Goal: Task Accomplishment & Management: Use online tool/utility

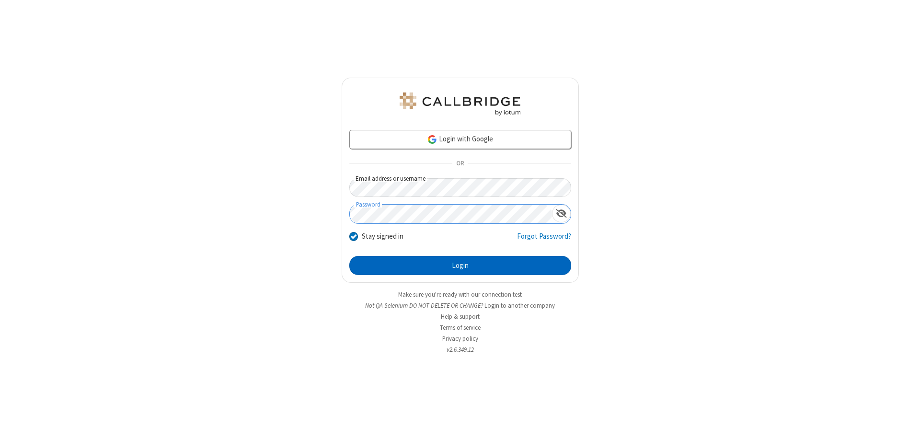
click at [460, 265] on button "Login" at bounding box center [460, 265] width 222 height 19
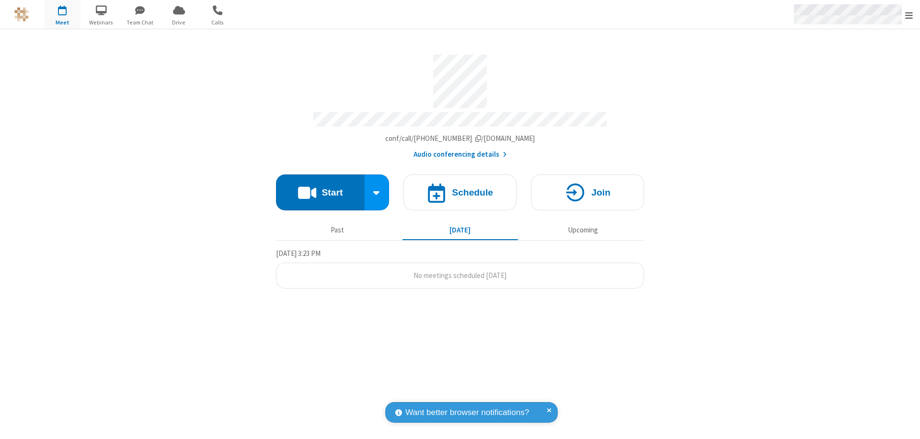
click at [909, 15] on span "Open menu" at bounding box center [909, 16] width 8 height 10
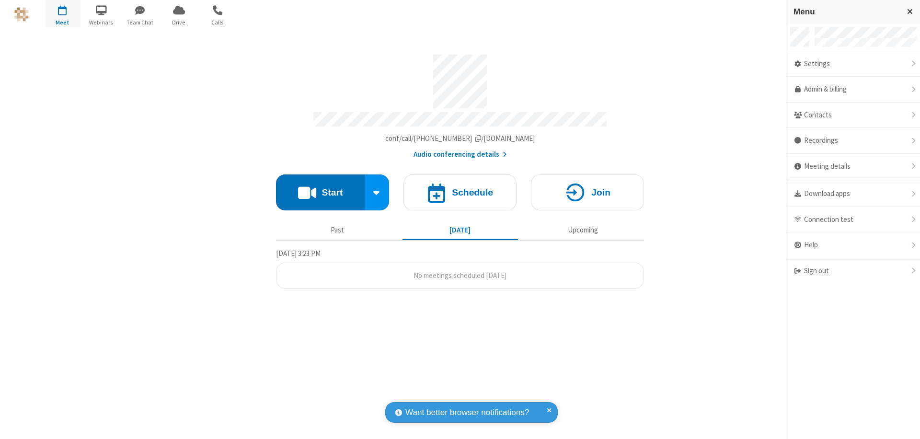
click at [62, 14] on span "button" at bounding box center [63, 10] width 36 height 16
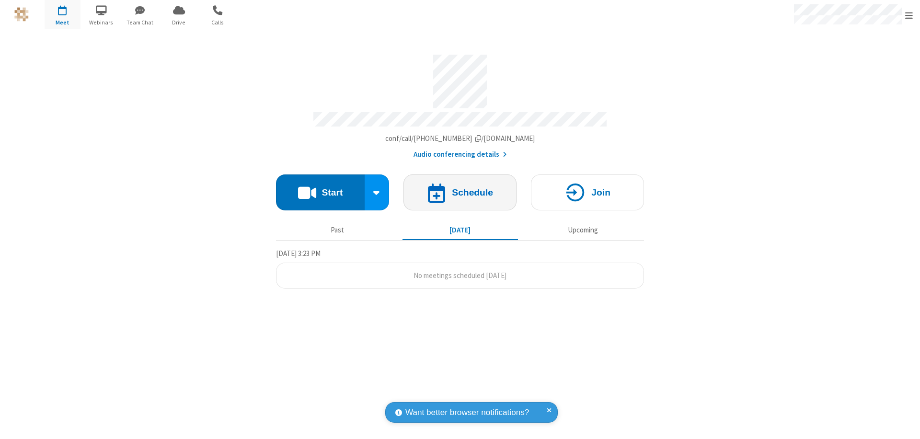
click at [460, 188] on h4 "Schedule" at bounding box center [472, 192] width 41 height 9
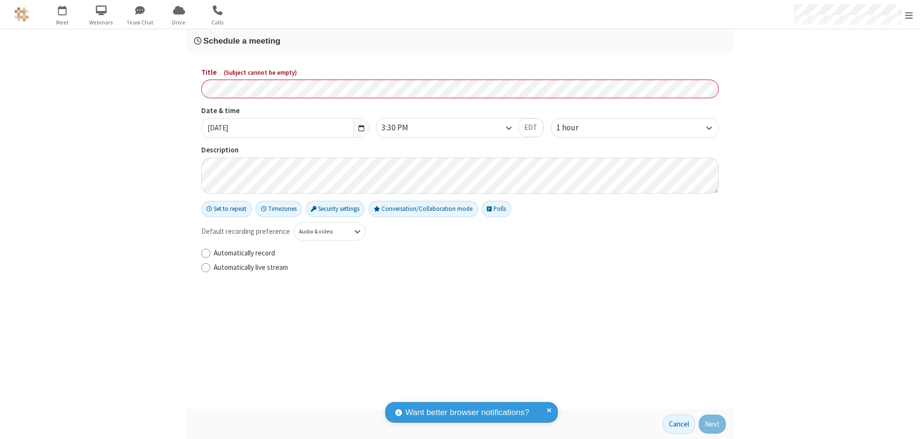
click at [460, 41] on h3 "Schedule a meeting" at bounding box center [460, 40] width 532 height 9
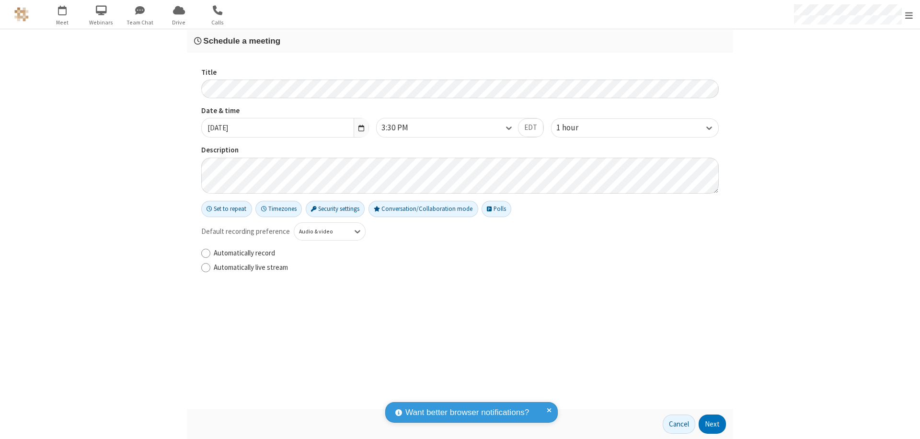
click at [712, 424] on button "Next" at bounding box center [711, 423] width 27 height 19
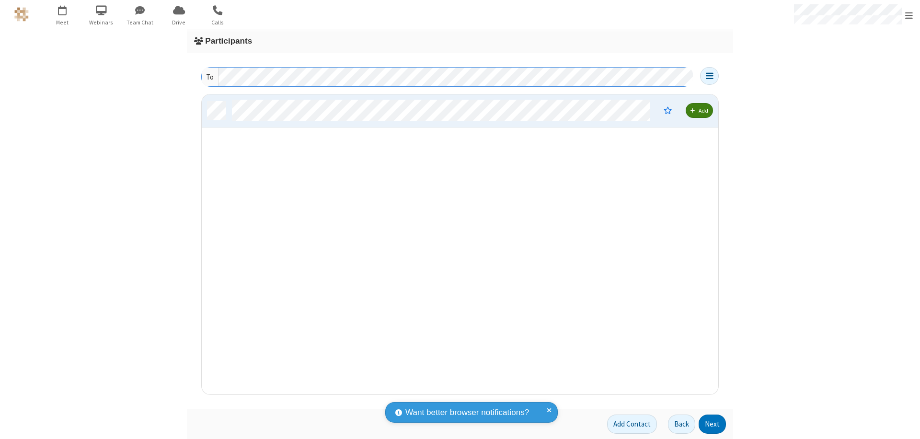
scroll to position [293, 509]
click at [712, 424] on button "Next" at bounding box center [711, 423] width 27 height 19
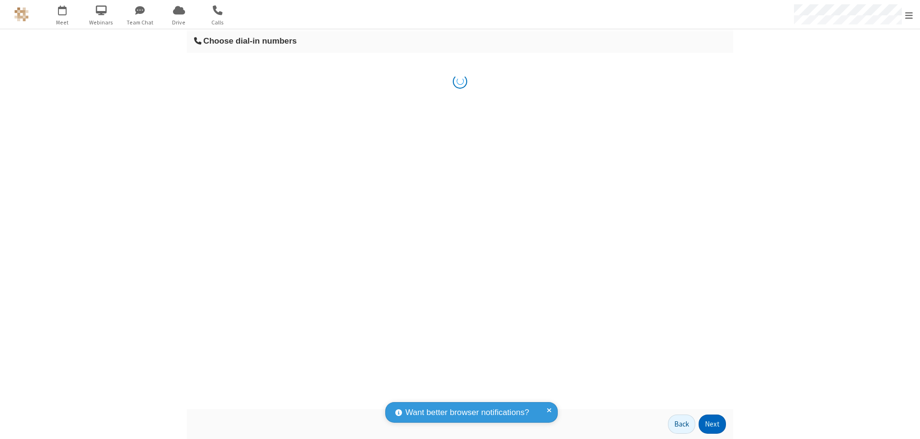
click at [712, 424] on button "Next" at bounding box center [711, 423] width 27 height 19
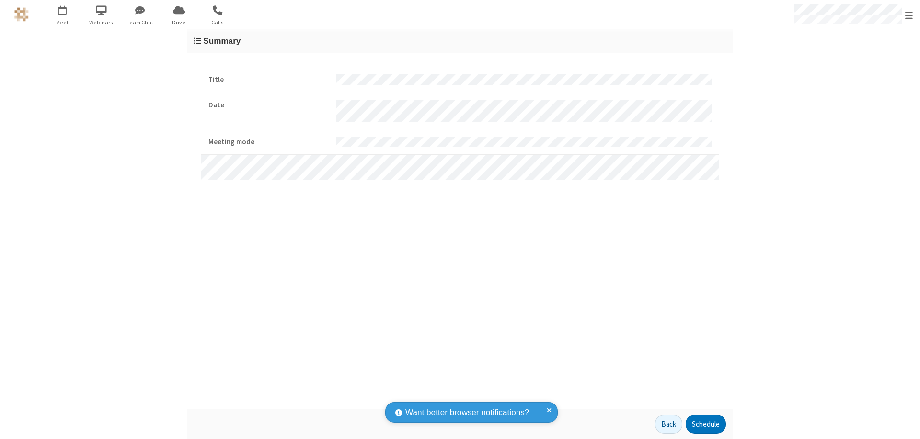
click at [705, 424] on button "Schedule" at bounding box center [705, 423] width 40 height 19
